Goal: Register for event/course

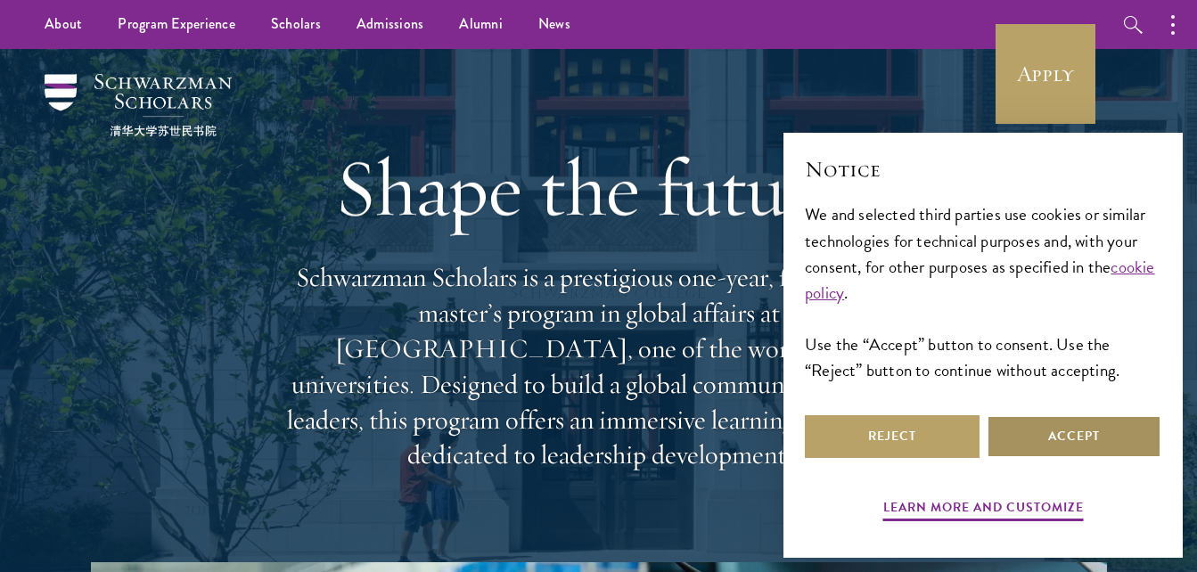
click at [1051, 426] on button "Accept" at bounding box center [1074, 436] width 175 height 43
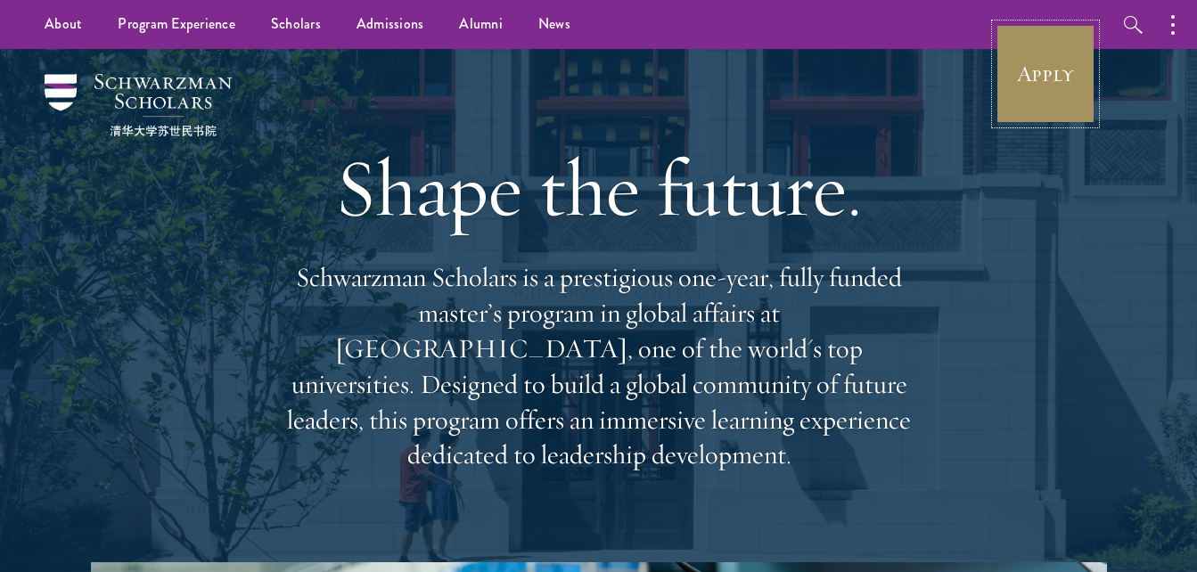
click at [1032, 95] on link "Apply" at bounding box center [1046, 74] width 100 height 100
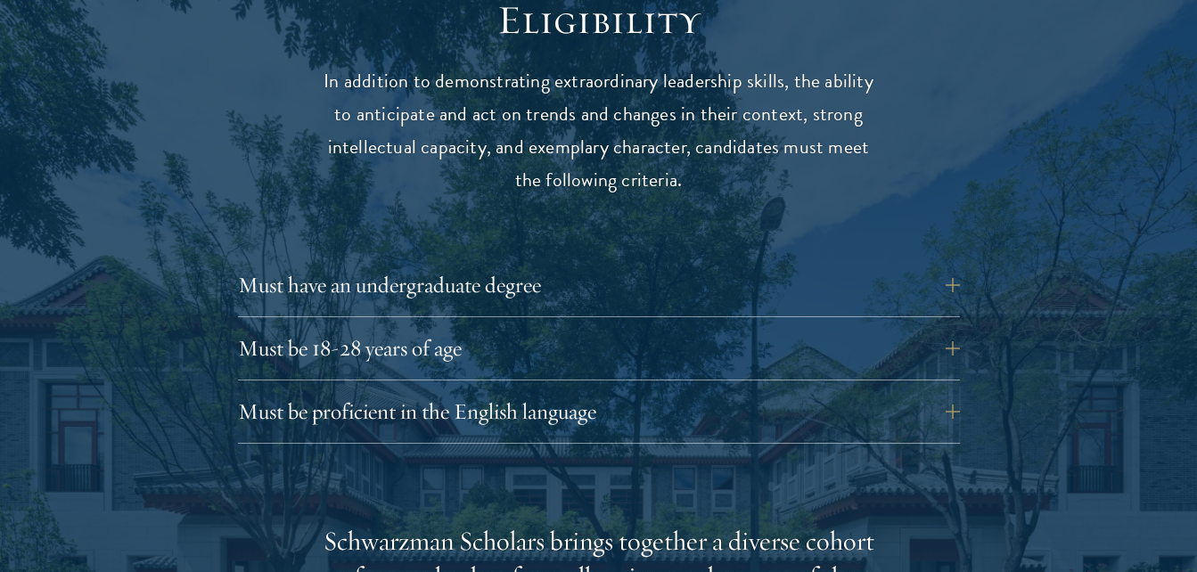
scroll to position [2349, 0]
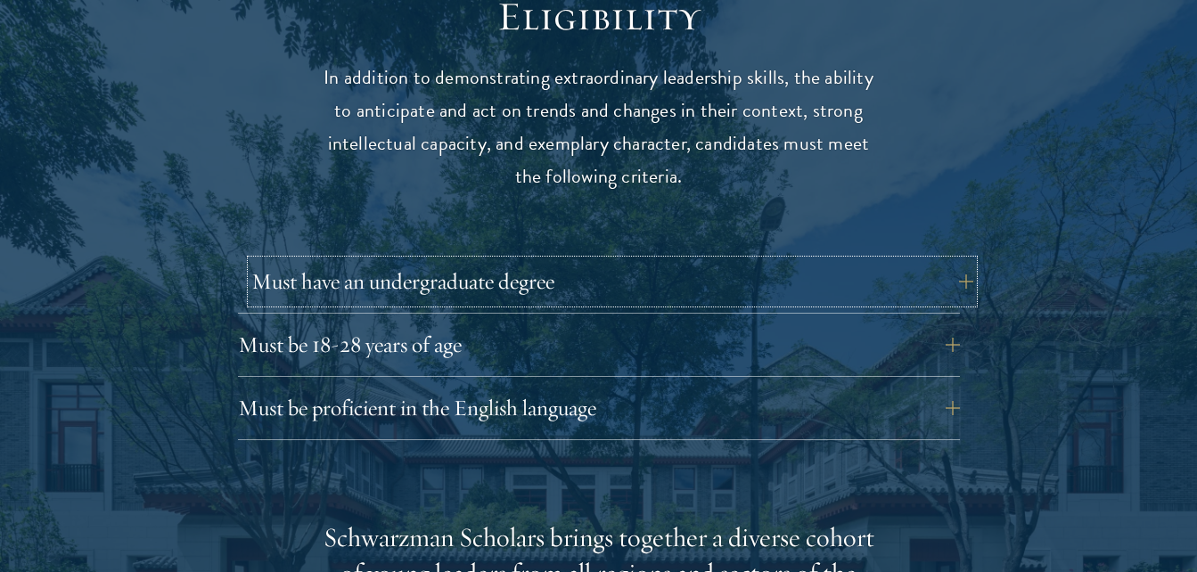
click at [968, 260] on button "Must have an undergraduate degree" at bounding box center [612, 281] width 722 height 43
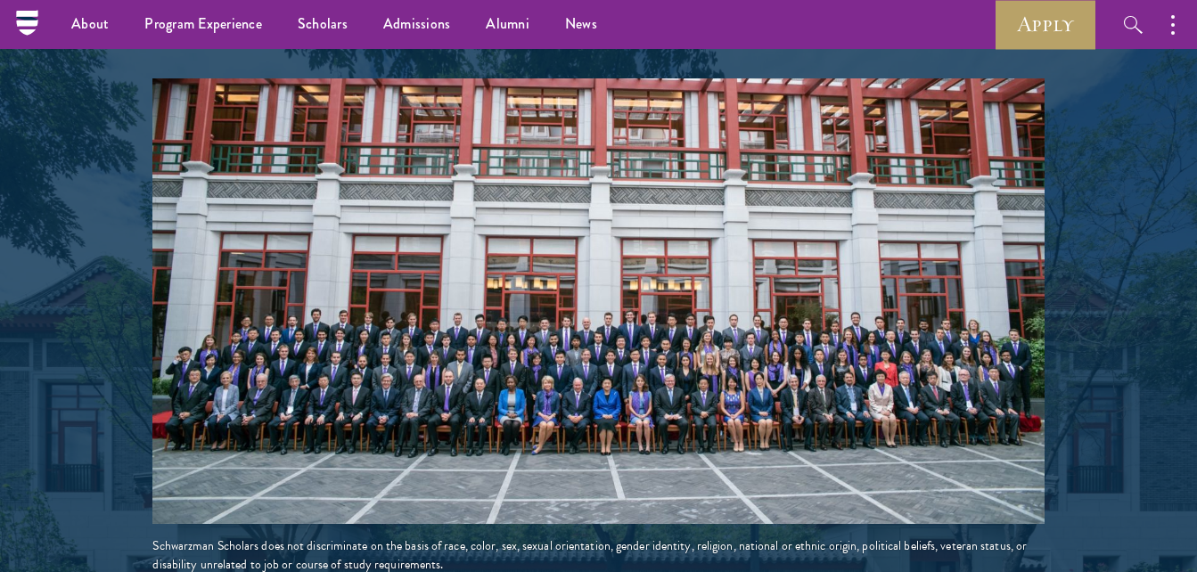
scroll to position [3268, 0]
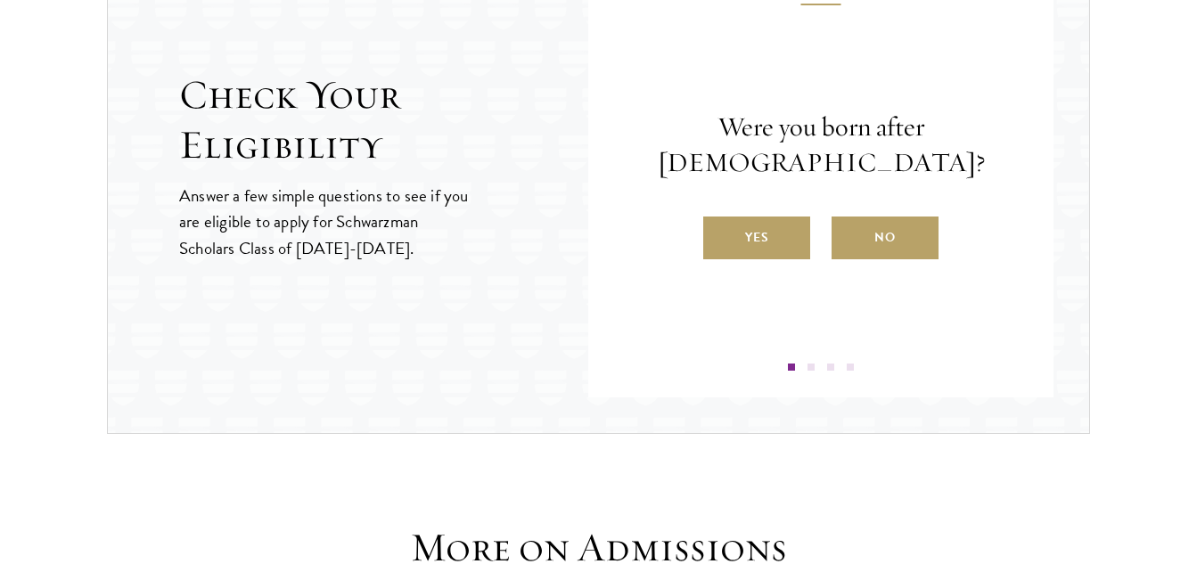
scroll to position [1988, 0]
click at [775, 230] on label "Yes" at bounding box center [756, 237] width 107 height 43
click at [719, 230] on input "Yes" at bounding box center [711, 226] width 16 height 16
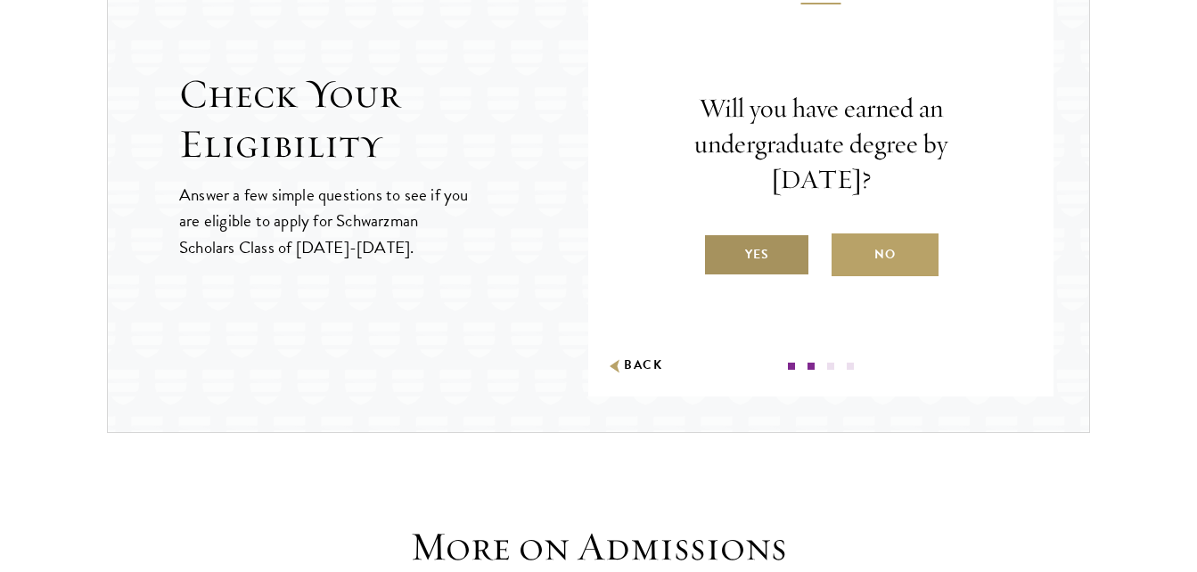
click at [754, 258] on label "Yes" at bounding box center [756, 255] width 107 height 43
click at [719, 251] on input "Yes" at bounding box center [711, 243] width 16 height 16
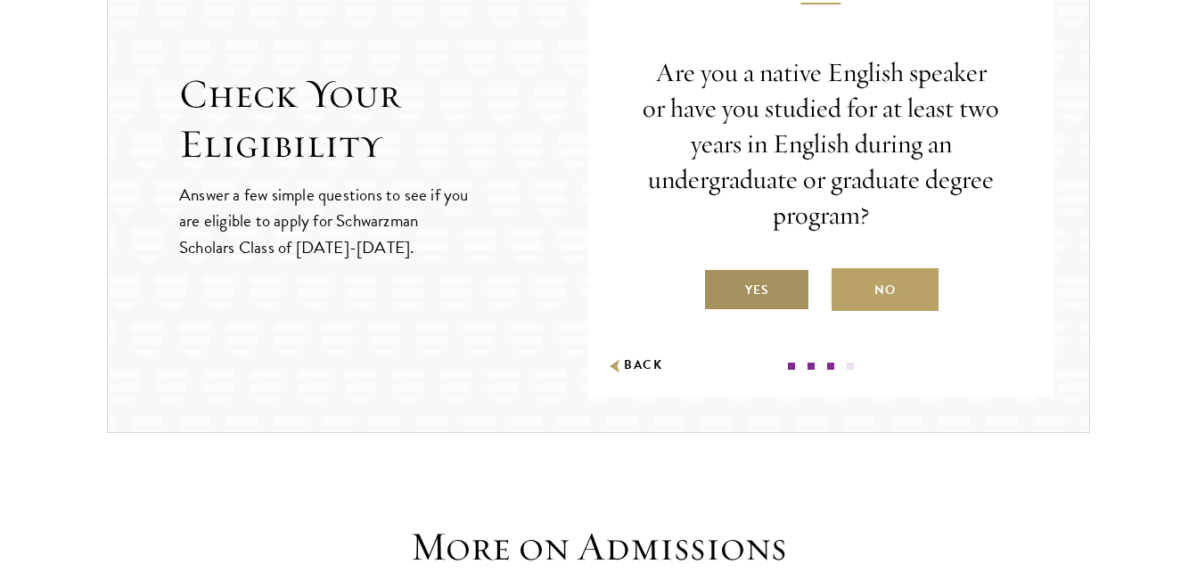
click at [758, 283] on label "Yes" at bounding box center [756, 289] width 107 height 43
click at [719, 283] on input "Yes" at bounding box center [711, 279] width 16 height 16
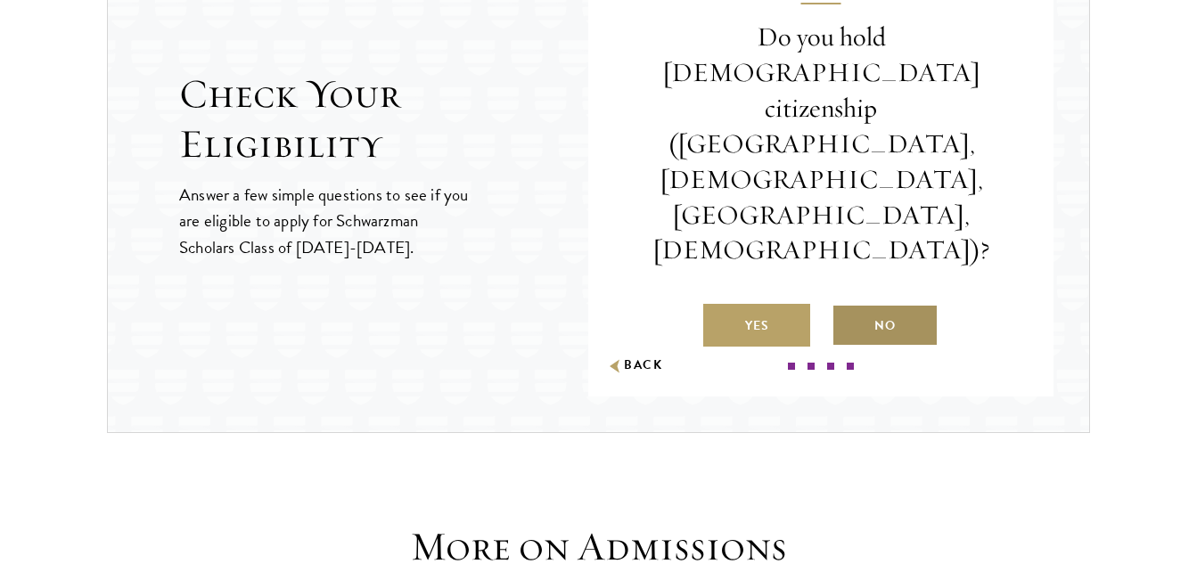
click at [897, 304] on label "No" at bounding box center [885, 325] width 107 height 43
click at [848, 307] on input "No" at bounding box center [840, 315] width 16 height 16
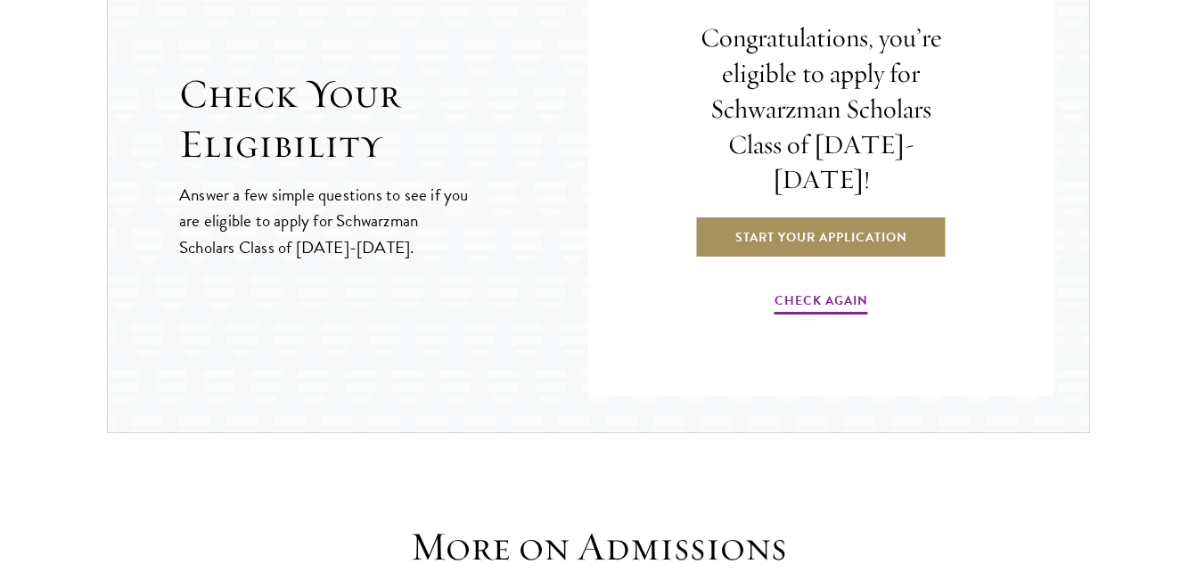
click at [816, 226] on link "Start Your Application" at bounding box center [821, 237] width 252 height 43
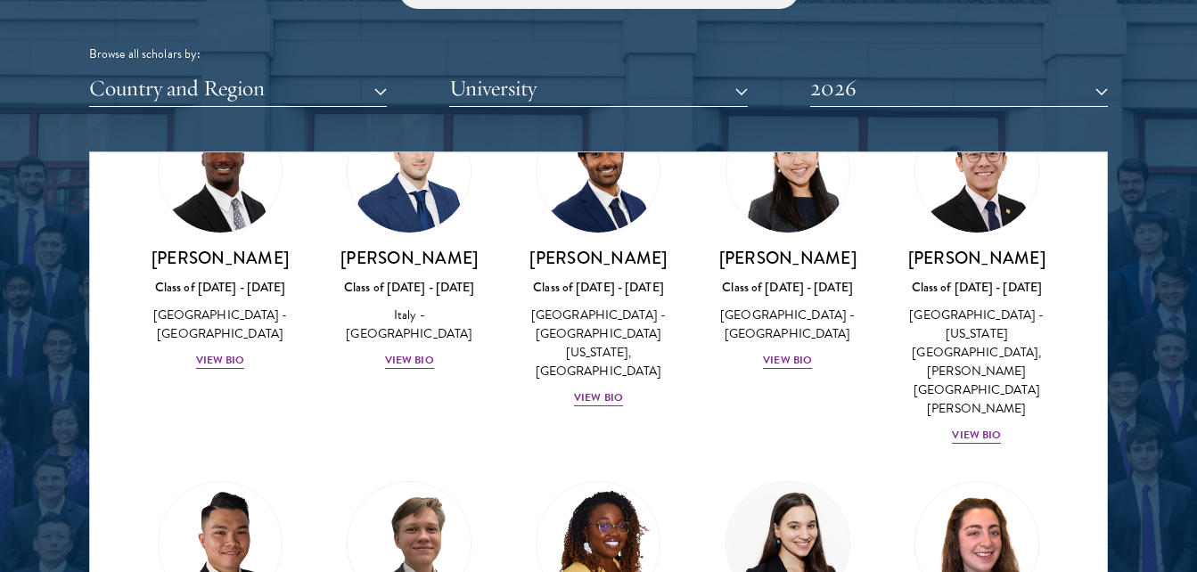
scroll to position [6801, 0]
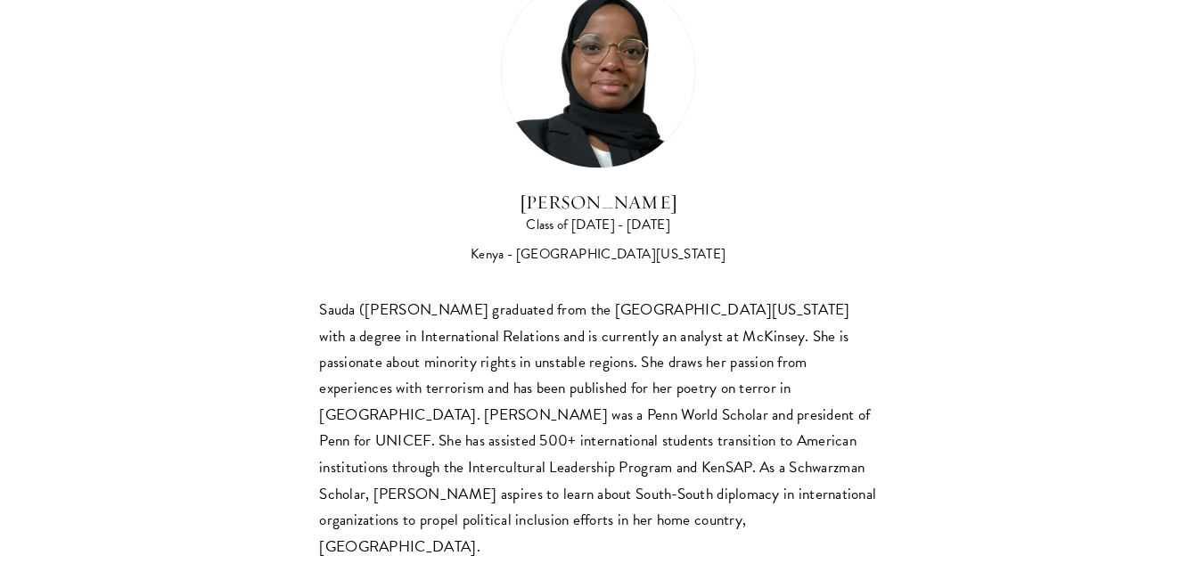
scroll to position [68, 0]
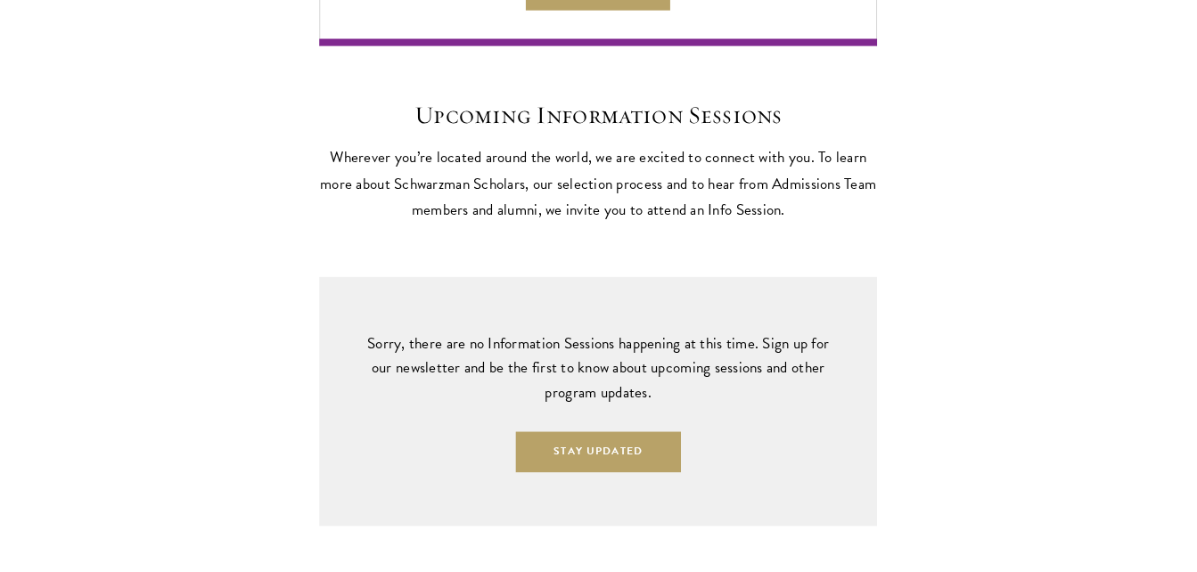
scroll to position [3603, 0]
